Goal: Check status: Check status

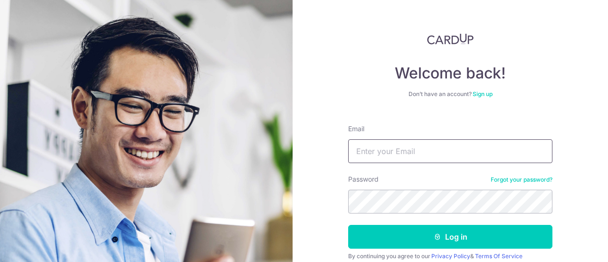
click at [387, 151] on input "Email" at bounding box center [450, 151] width 204 height 24
type input "[EMAIL_ADDRESS][DOMAIN_NAME]"
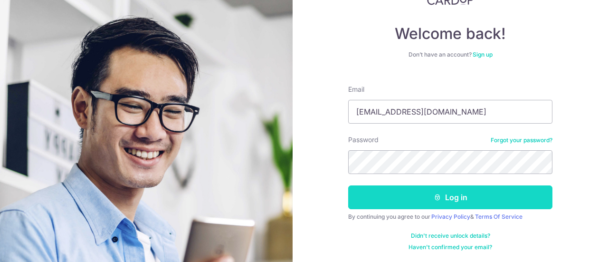
click at [412, 204] on button "Log in" at bounding box center [450, 197] width 204 height 24
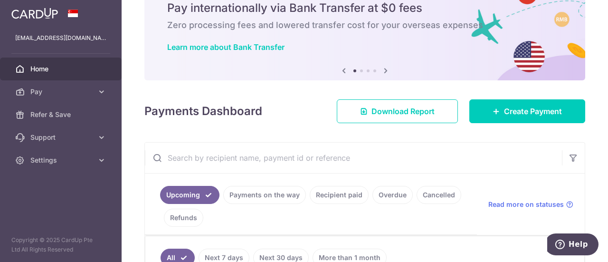
scroll to position [95, 0]
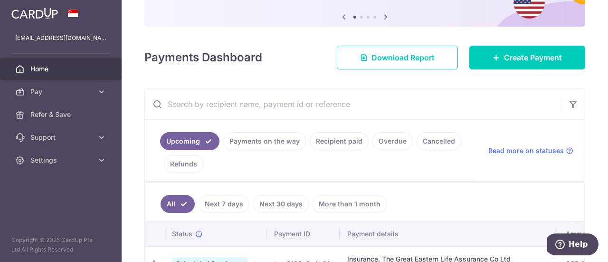
click at [279, 140] on link "Payments on the way" at bounding box center [264, 141] width 83 height 18
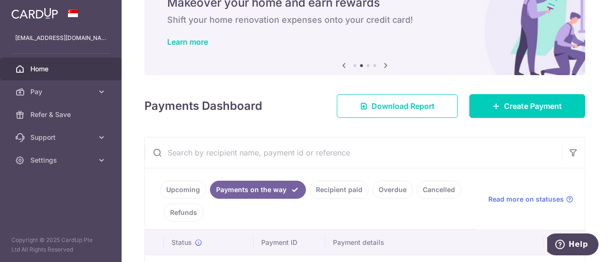
scroll to position [0, 0]
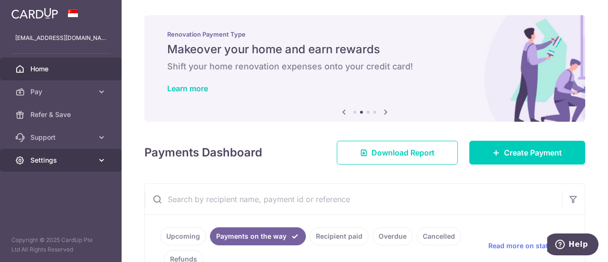
click at [104, 157] on icon at bounding box center [102, 160] width 10 height 10
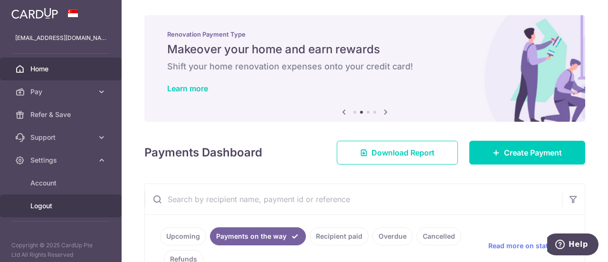
click at [58, 206] on span "Logout" at bounding box center [61, 206] width 63 height 10
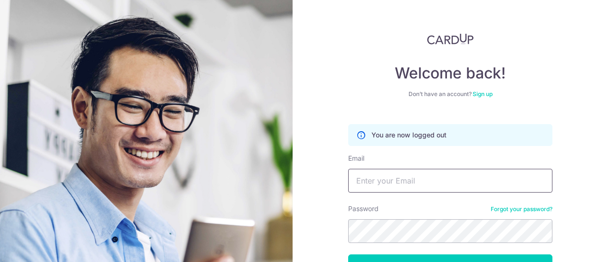
click at [409, 177] on input "Email" at bounding box center [450, 181] width 204 height 24
type input "[EMAIL_ADDRESS][DOMAIN_NAME]"
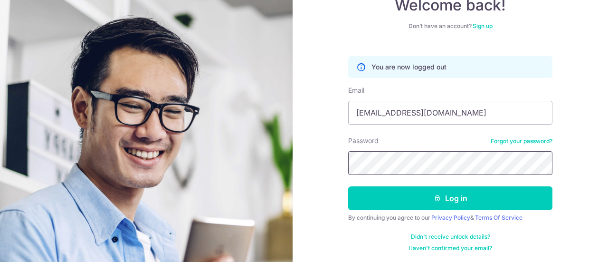
scroll to position [68, 0]
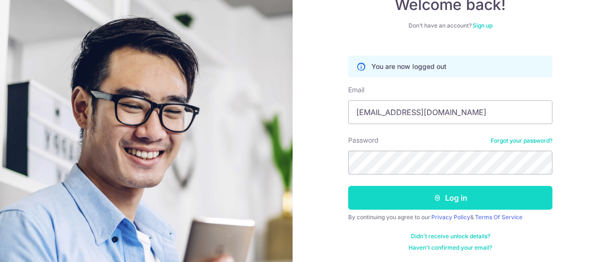
click at [425, 199] on button "Log in" at bounding box center [450, 198] width 204 height 24
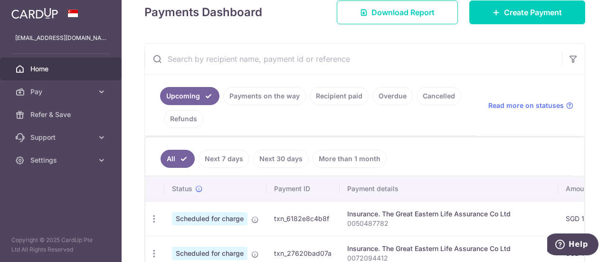
scroll to position [143, 0]
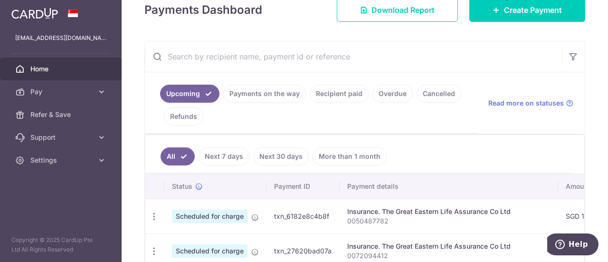
click at [265, 93] on link "Payments on the way" at bounding box center [264, 94] width 83 height 18
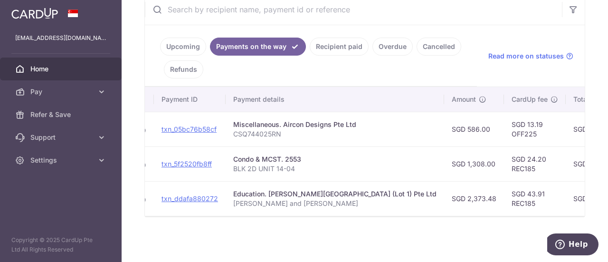
scroll to position [0, 99]
drag, startPoint x: 422, startPoint y: 193, endPoint x: 453, endPoint y: 199, distance: 30.8
click at [453, 199] on td "SGD 2,373.48" at bounding box center [475, 198] width 60 height 35
copy td "2,373.48"
drag, startPoint x: 482, startPoint y: 191, endPoint x: 501, endPoint y: 193, distance: 18.6
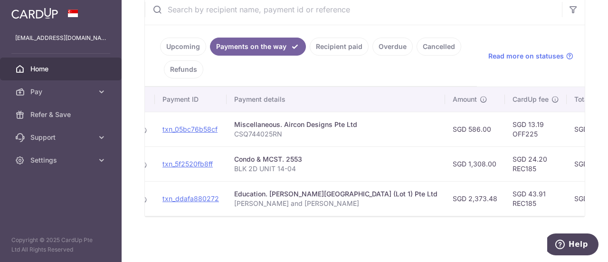
click at [505, 193] on td "SGD 43.91 REC185" at bounding box center [536, 198] width 62 height 35
copy td "43.91"
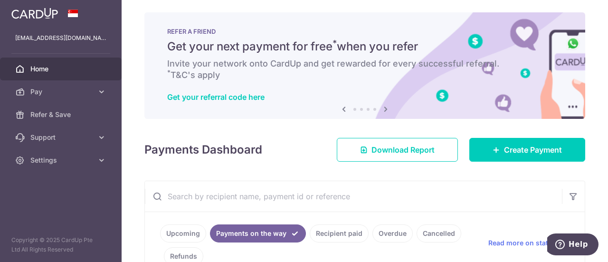
scroll to position [0, 0]
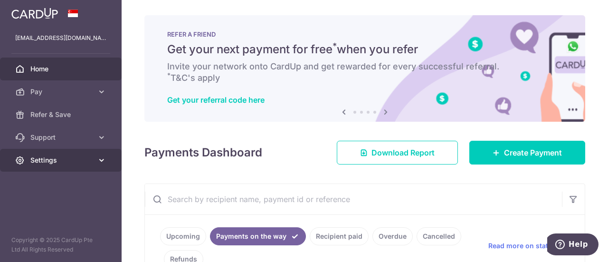
click at [109, 157] on link "Settings" at bounding box center [61, 160] width 122 height 23
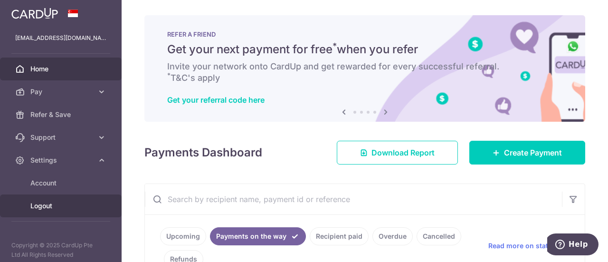
drag, startPoint x: 45, startPoint y: 202, endPoint x: 52, endPoint y: 201, distance: 7.2
click at [45, 202] on span "Logout" at bounding box center [61, 206] width 63 height 10
